Goal: Task Accomplishment & Management: Complete application form

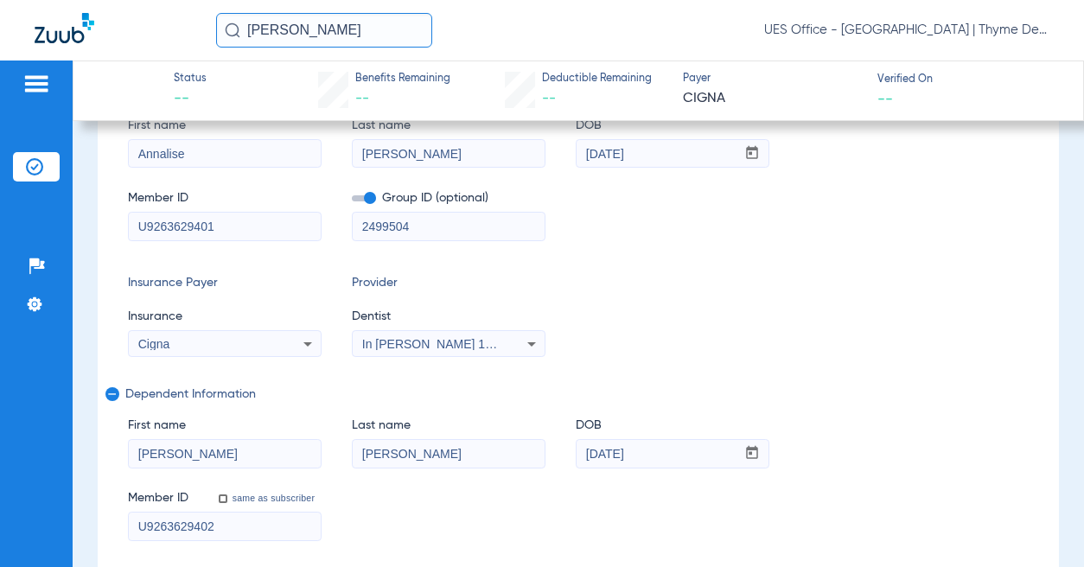
scroll to position [346, 0]
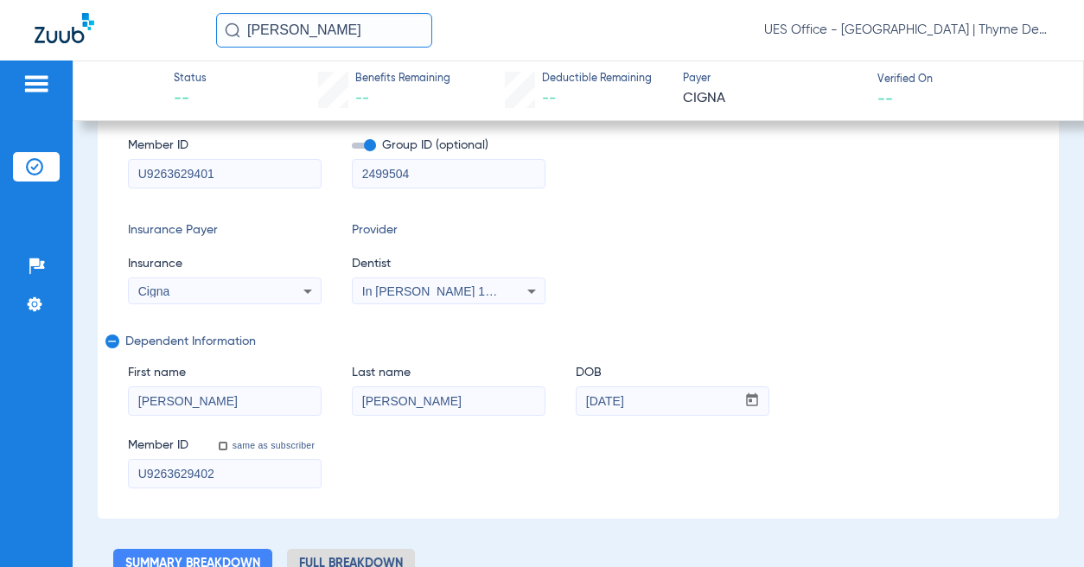
drag, startPoint x: 202, startPoint y: 174, endPoint x: 217, endPoint y: 175, distance: 14.7
click at [210, 174] on input "U9263629401" at bounding box center [225, 174] width 192 height 28
click at [221, 175] on input "U9263629401" at bounding box center [225, 174] width 192 height 28
type input "U92636294"
click at [201, 475] on input "U9263629402" at bounding box center [225, 474] width 192 height 28
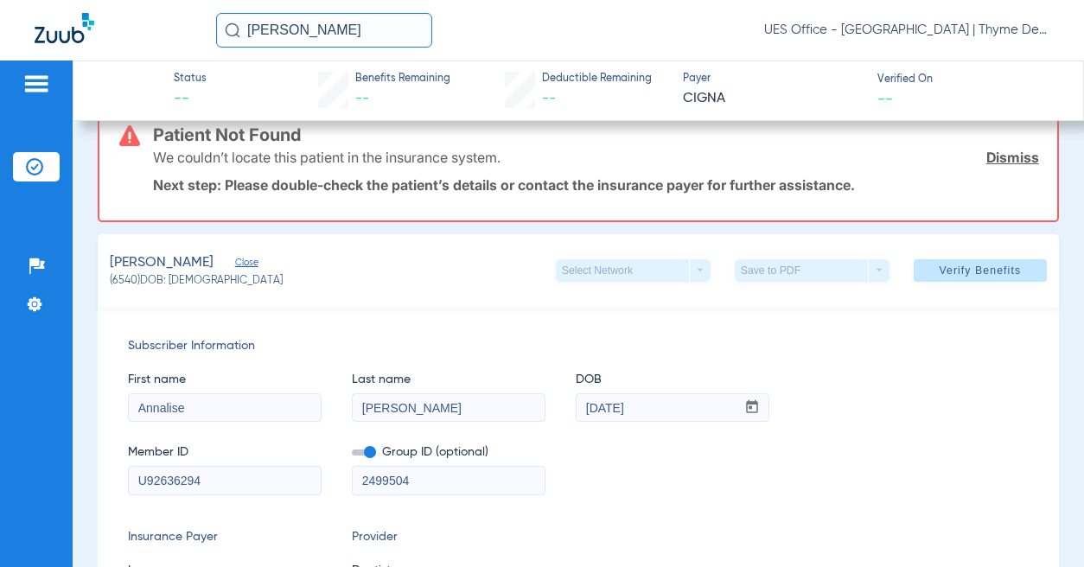
scroll to position [0, 0]
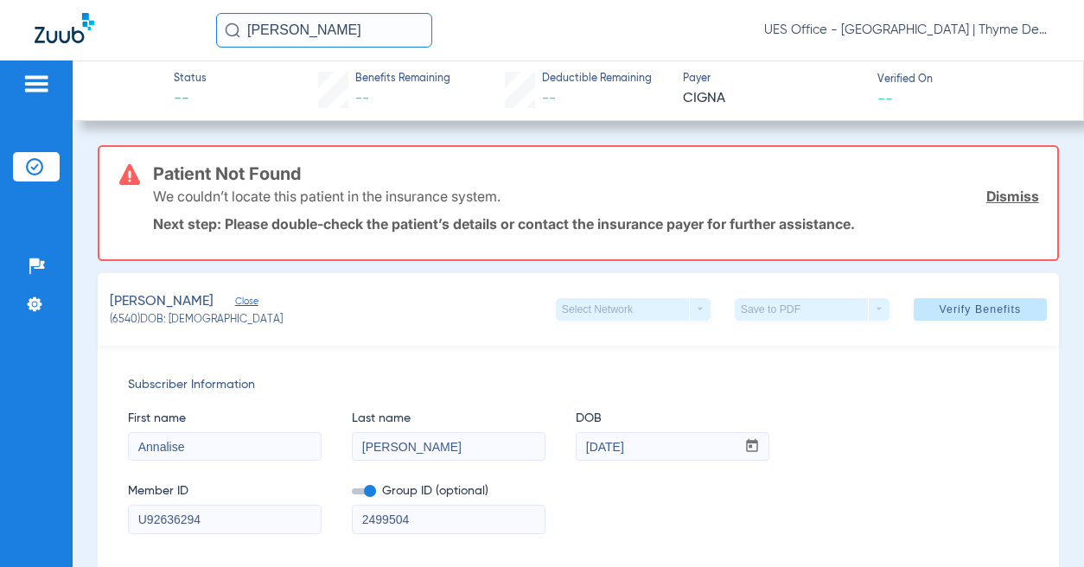
type input "U92636294 02"
click at [956, 305] on span "Verify Benefits" at bounding box center [980, 310] width 82 height 14
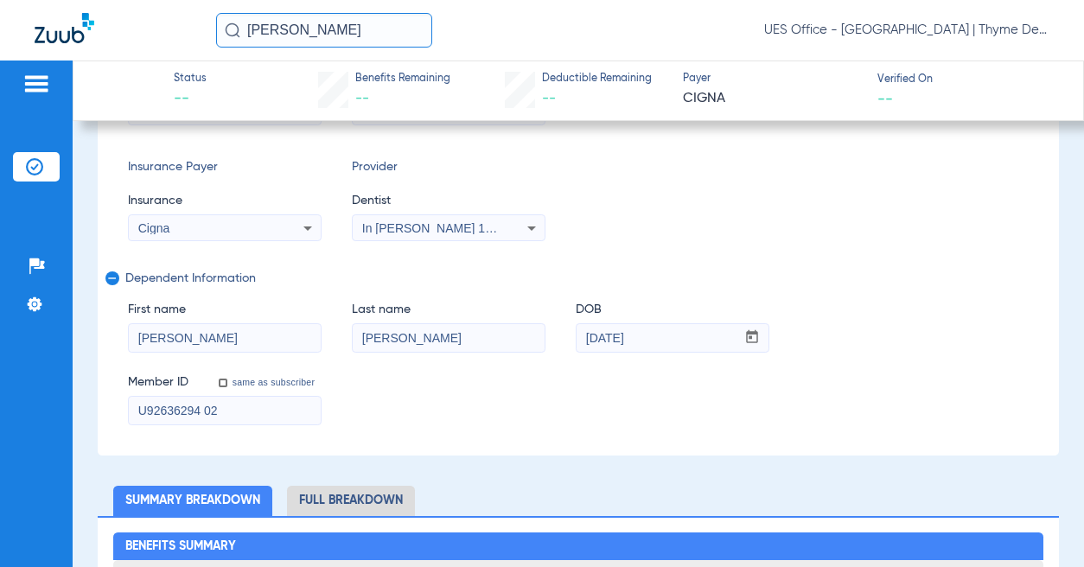
scroll to position [432, 0]
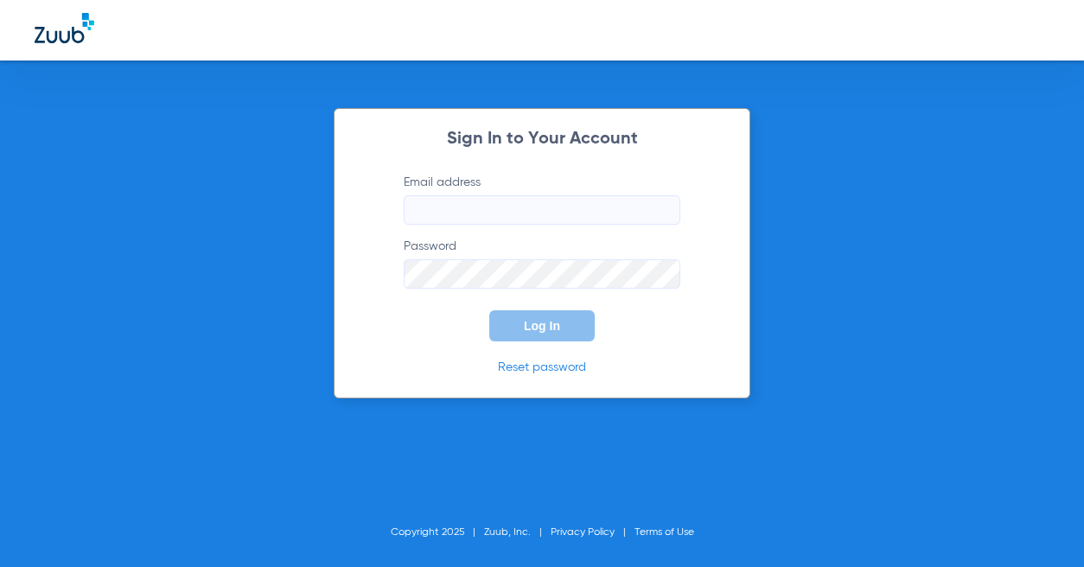
type input "[EMAIL_ADDRESS][DOMAIN_NAME]"
click at [527, 322] on span "Log In" at bounding box center [542, 326] width 36 height 14
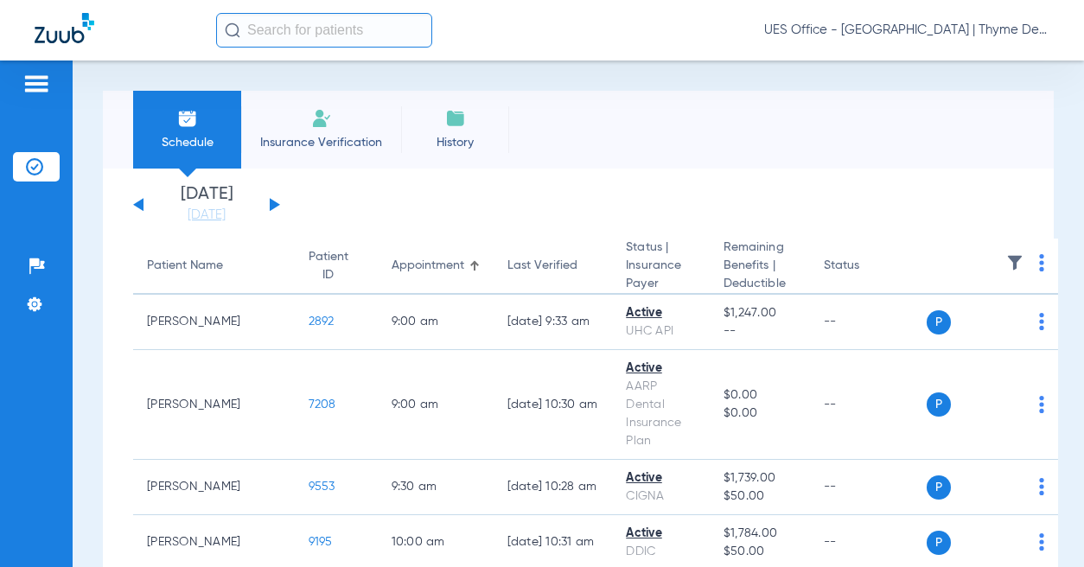
click at [358, 33] on input "text" at bounding box center [324, 30] width 216 height 35
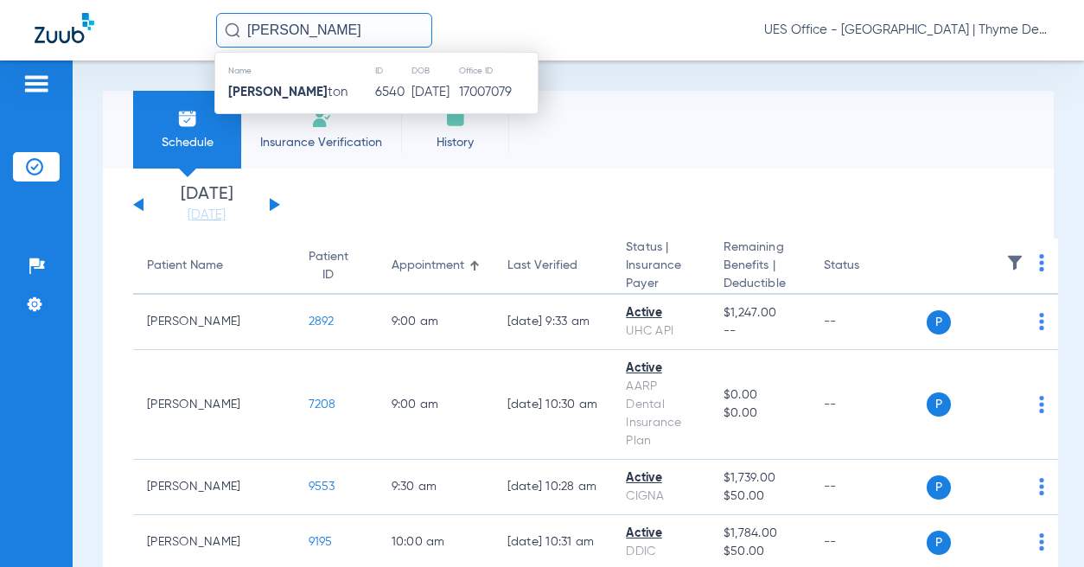
type input "craig bur"
click at [374, 87] on td "6540" at bounding box center [392, 92] width 37 height 24
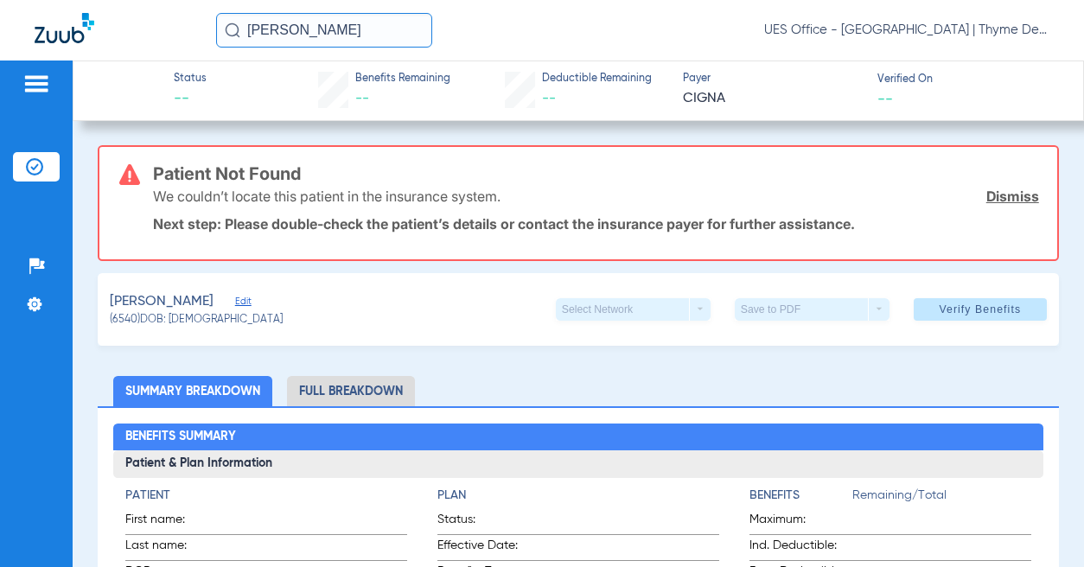
click at [999, 189] on link "Dismiss" at bounding box center [1013, 196] width 53 height 17
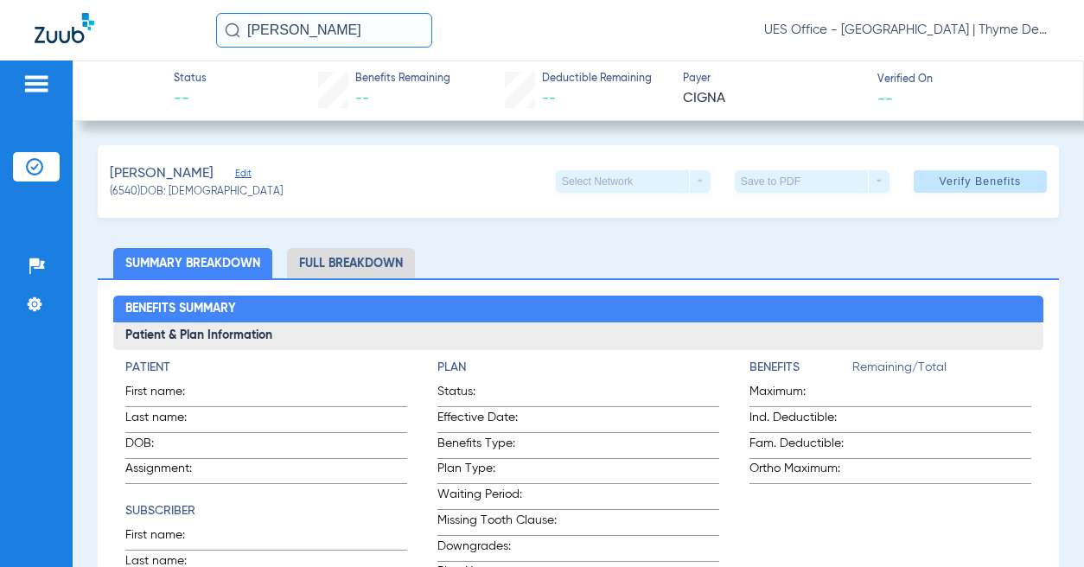
click at [355, 265] on li "Full Breakdown" at bounding box center [351, 263] width 128 height 30
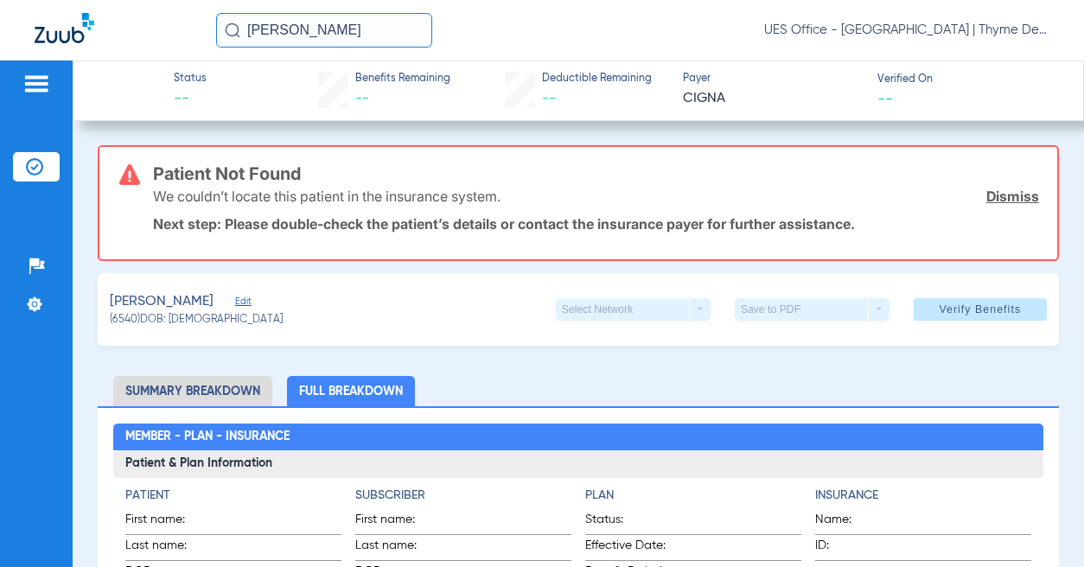
click at [235, 302] on span "Edit" at bounding box center [243, 304] width 16 height 16
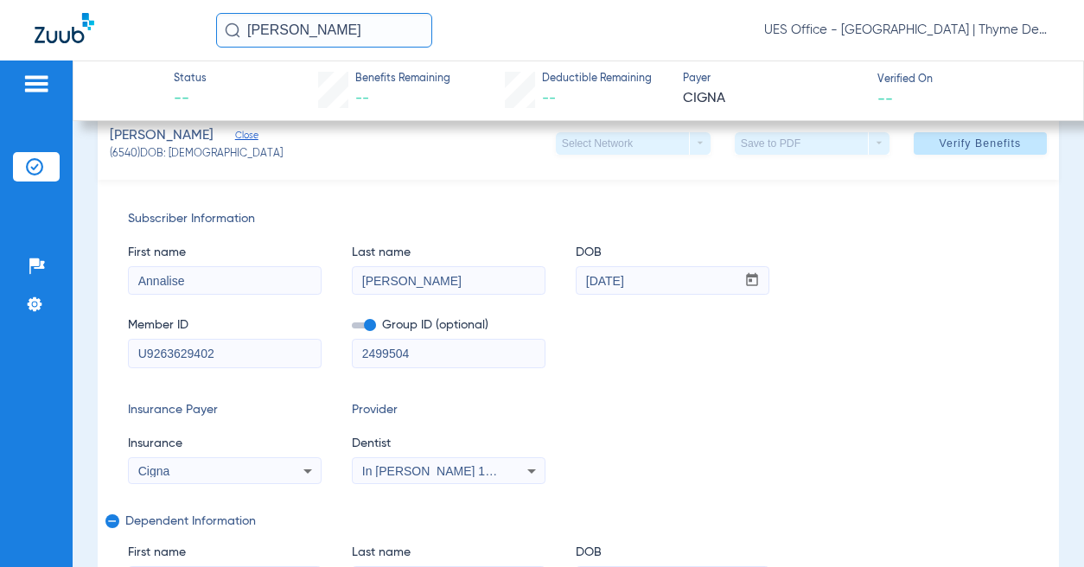
scroll to position [173, 0]
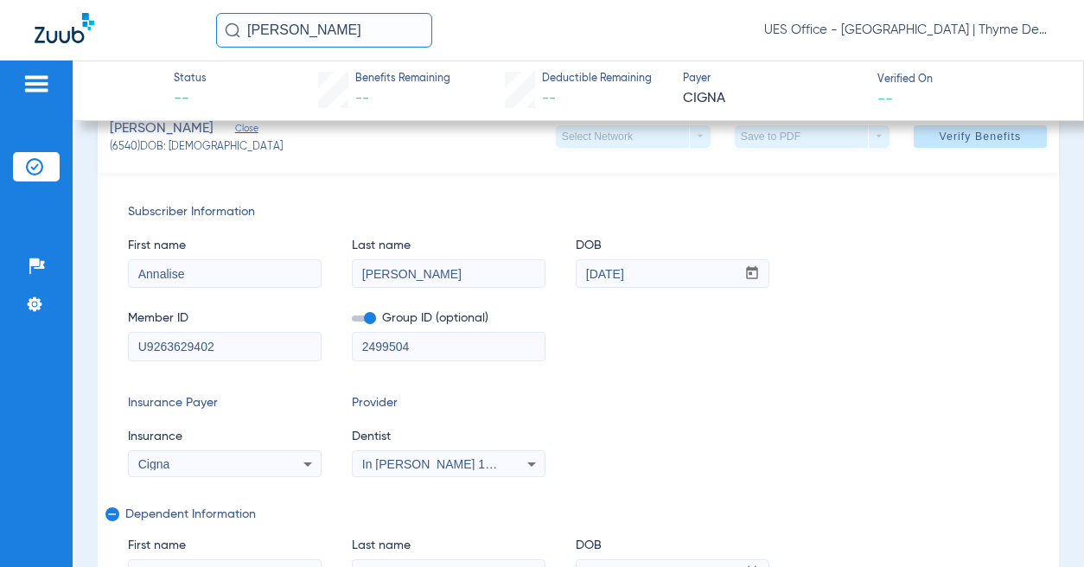
click at [227, 345] on input "U9263629402" at bounding box center [225, 347] width 192 height 28
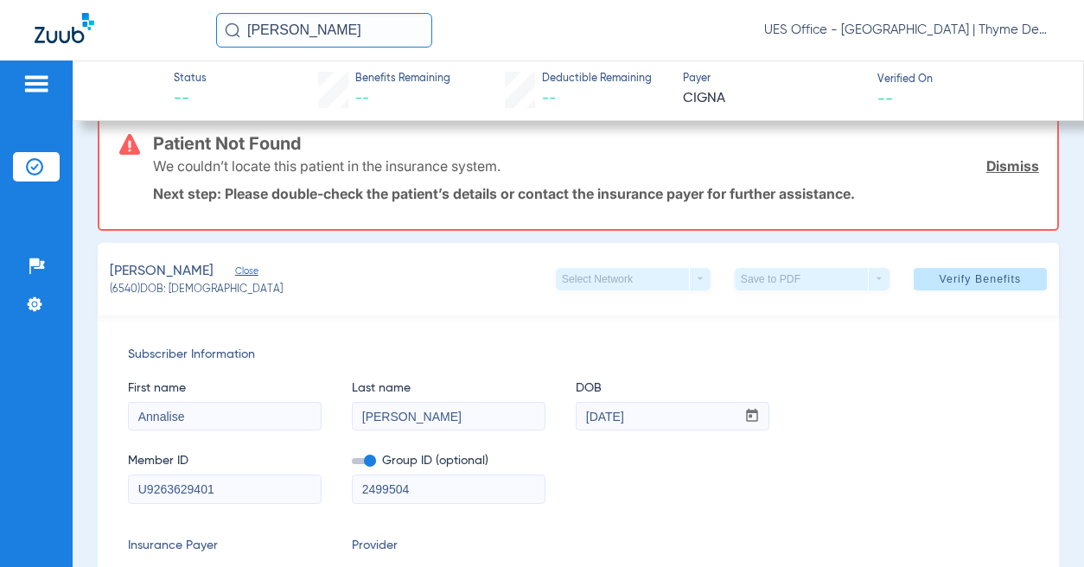
scroll to position [0, 0]
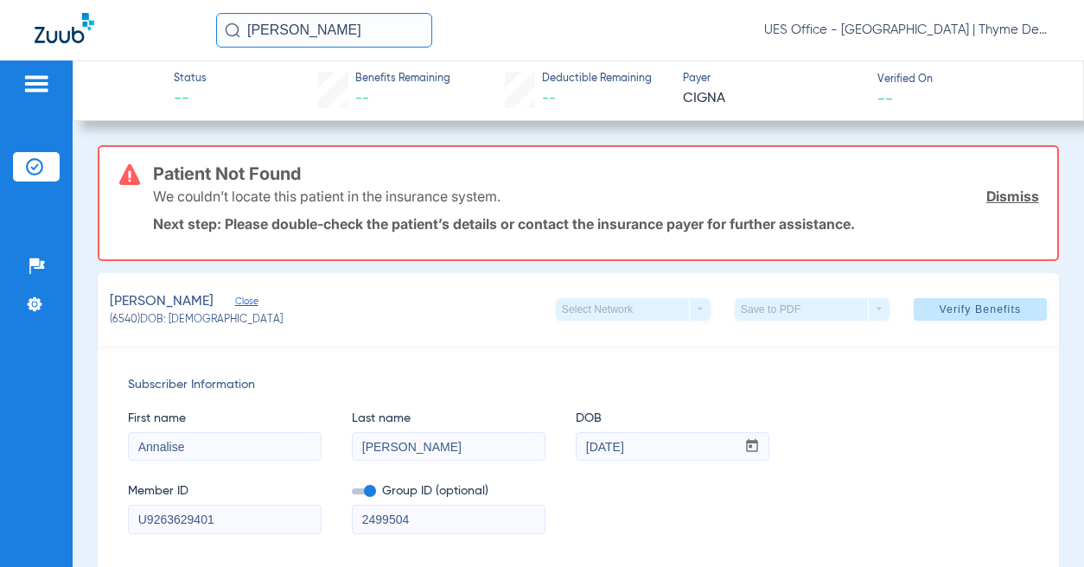
type input "U9263629401"
click at [370, 490] on span at bounding box center [364, 492] width 24 height 6
click at [352, 495] on input "checkbox" at bounding box center [352, 495] width 0 height 0
click at [949, 307] on span "Verify Benefits" at bounding box center [980, 310] width 82 height 14
